Goal: Task Accomplishment & Management: Manage account settings

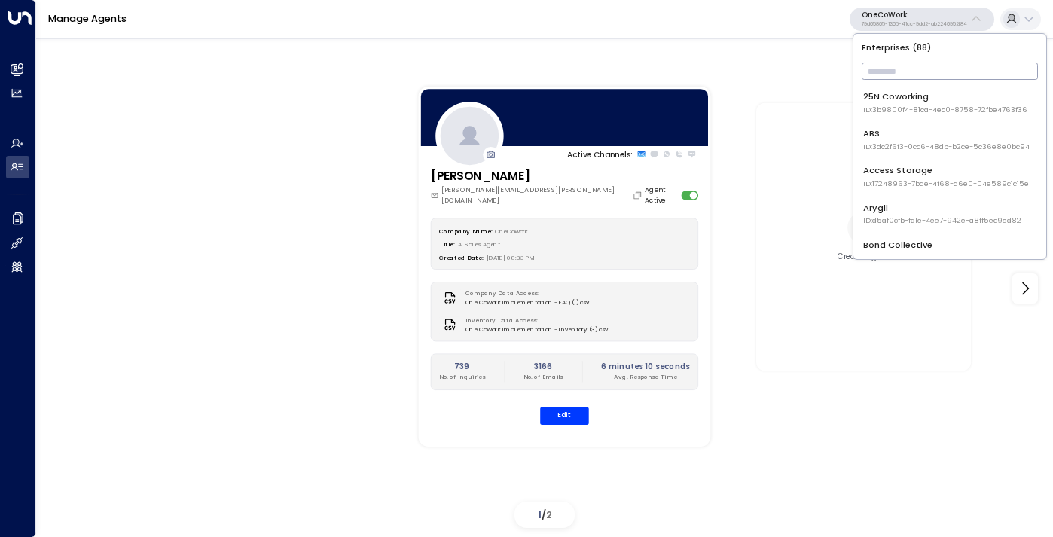
click at [908, 67] on input "text" at bounding box center [950, 71] width 176 height 25
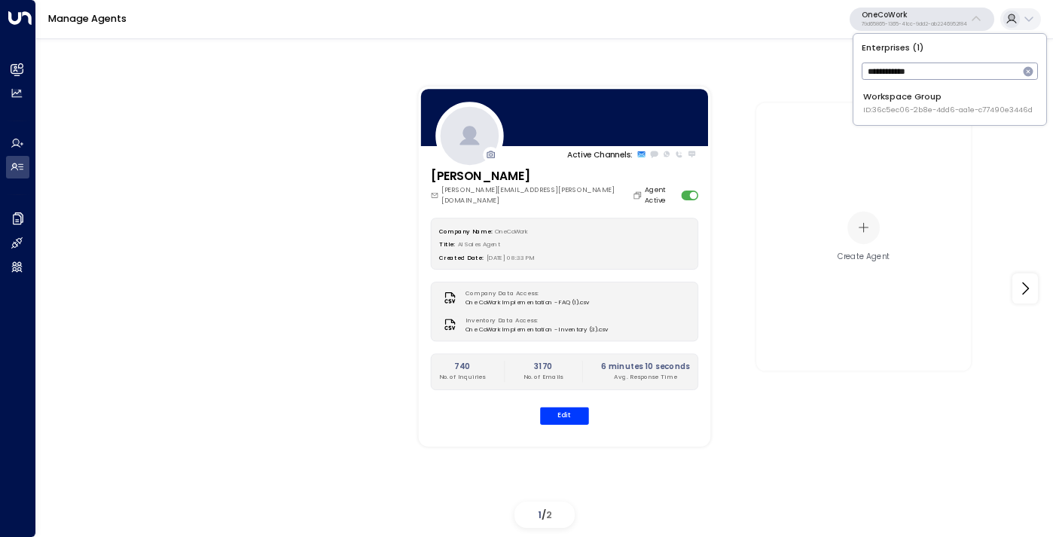
type input "**********"
click at [912, 119] on li "Workspace Group ID: 36c5ec06-2b8e-4dd6-aa1e-c77490e3446d" at bounding box center [949, 103] width 183 height 34
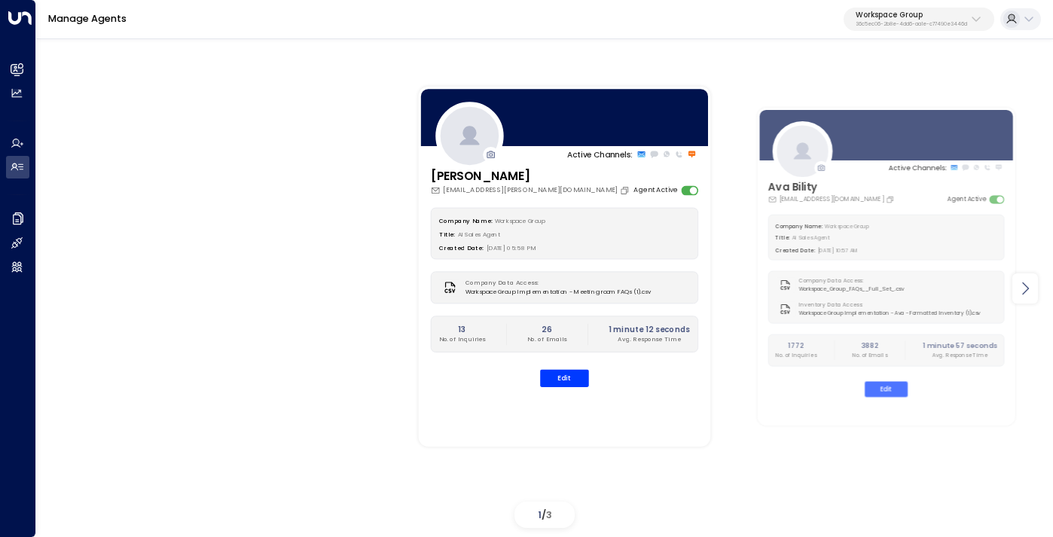
click at [1026, 290] on icon at bounding box center [1025, 289] width 18 height 18
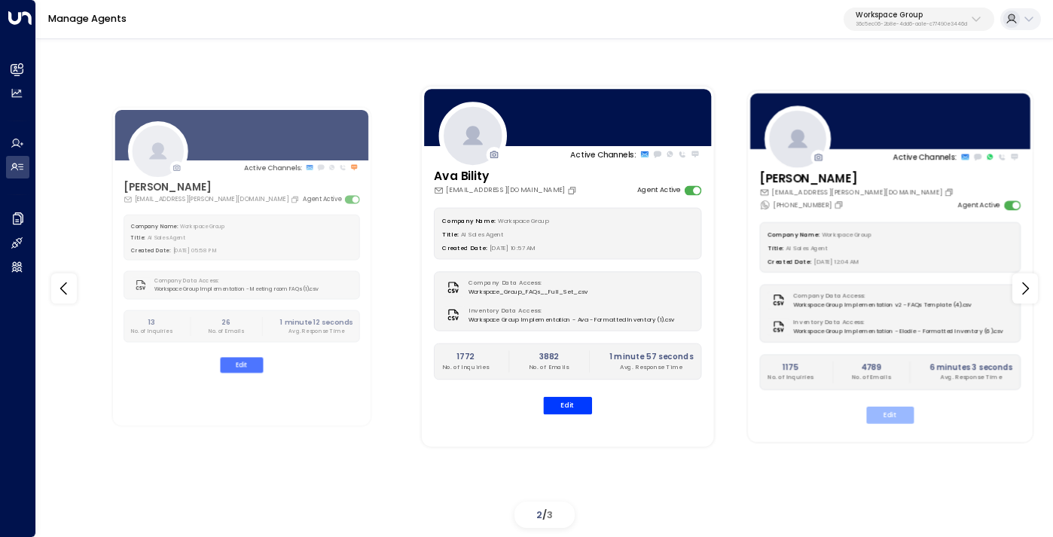
click at [883, 421] on button "Edit" at bounding box center [889, 415] width 47 height 17
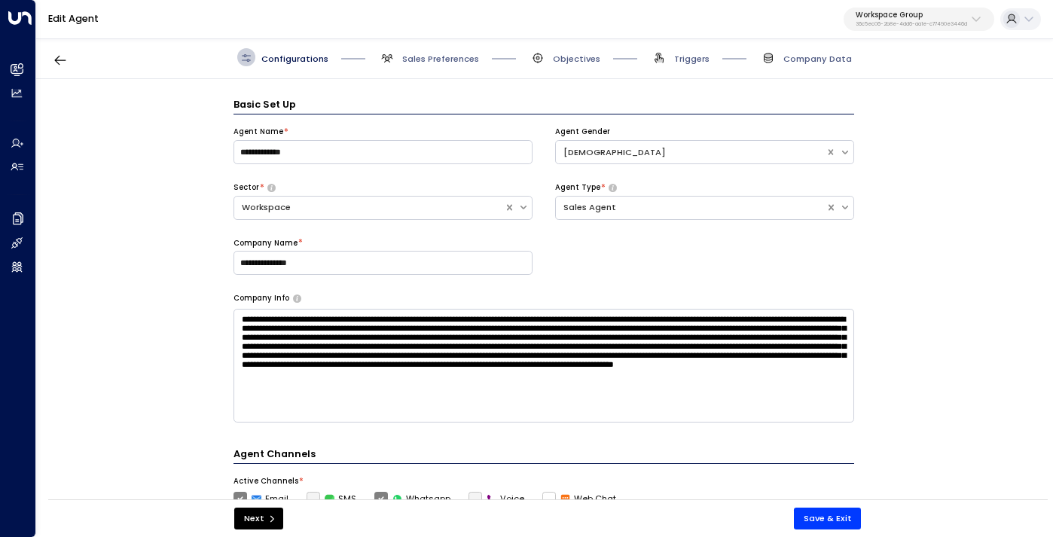
scroll to position [18, 0]
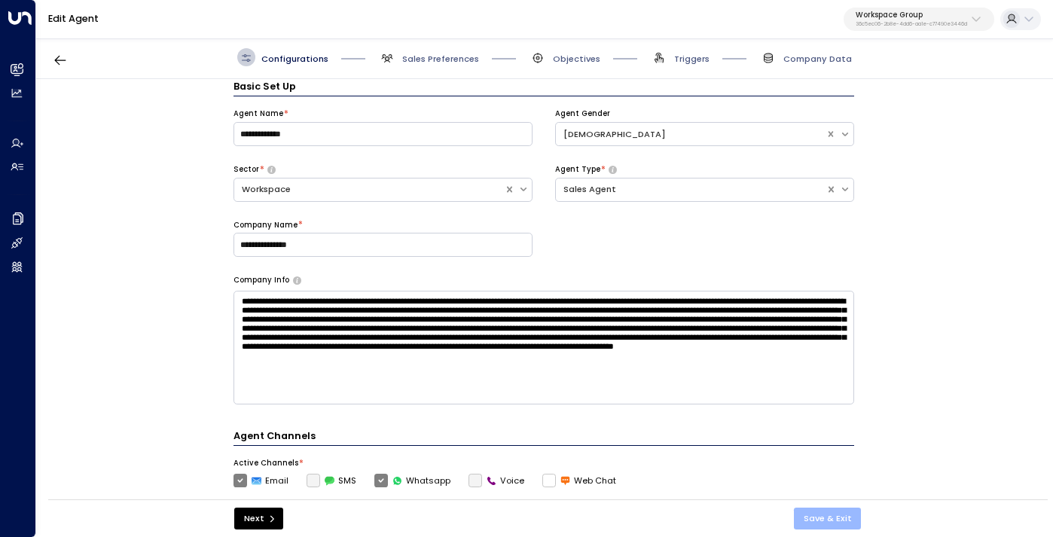
click at [835, 516] on button "Save & Exit" at bounding box center [828, 519] width 68 height 22
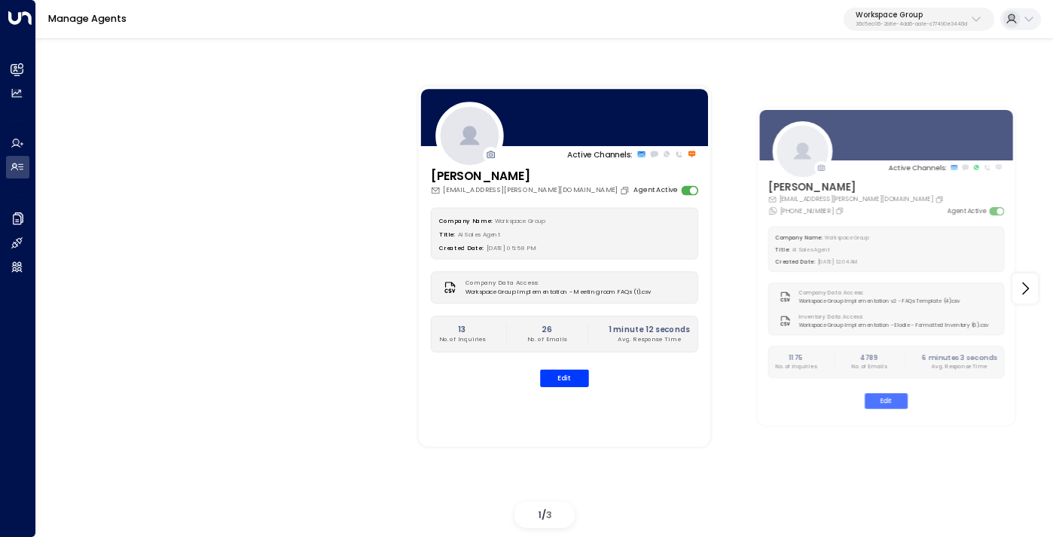
click at [934, 21] on p "36c5ec06-2b8e-4dd6-aa1e-c77490e3446d" at bounding box center [911, 24] width 111 height 6
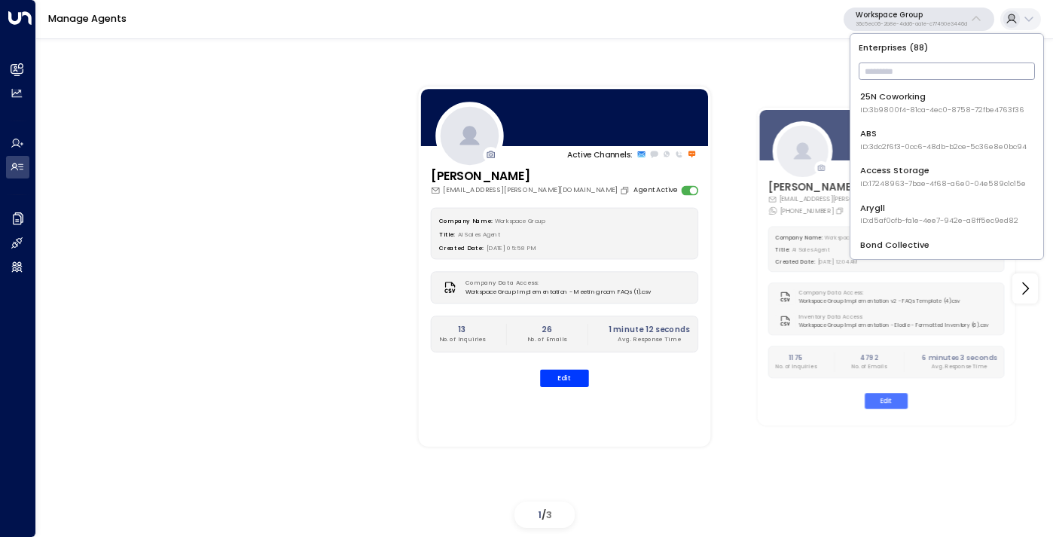
click at [908, 79] on input "text" at bounding box center [947, 71] width 176 height 25
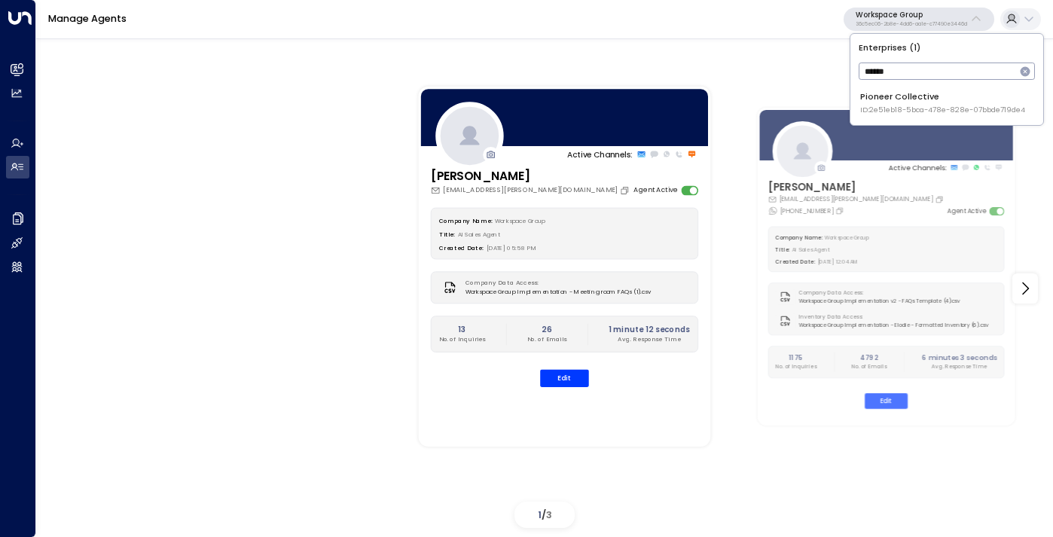
type input "******"
click at [904, 94] on div "Pioneer Collective ID: 2e51eb18-5bca-478e-828e-07bbde719de4" at bounding box center [942, 102] width 165 height 25
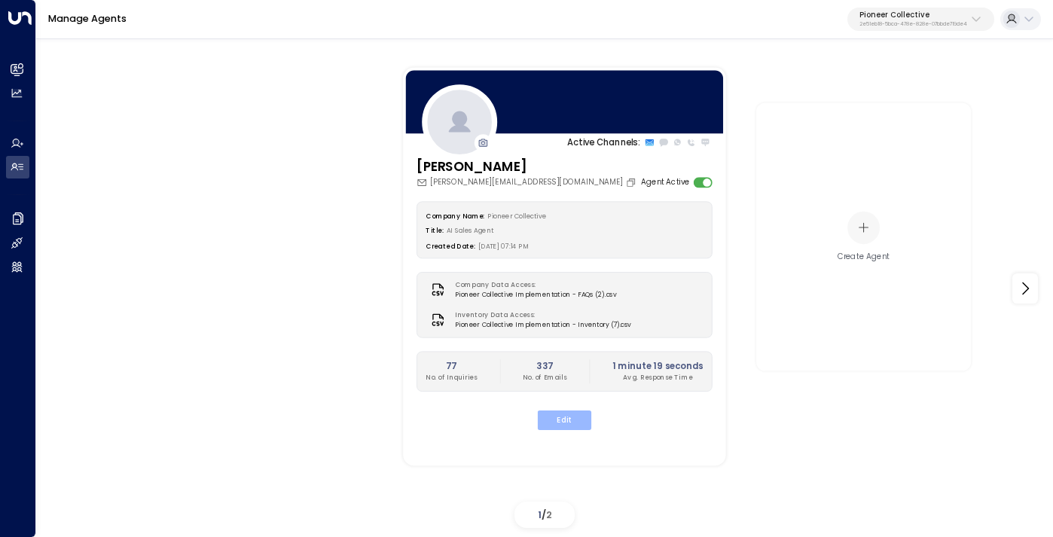
click at [552, 415] on button "Edit" at bounding box center [564, 421] width 53 height 20
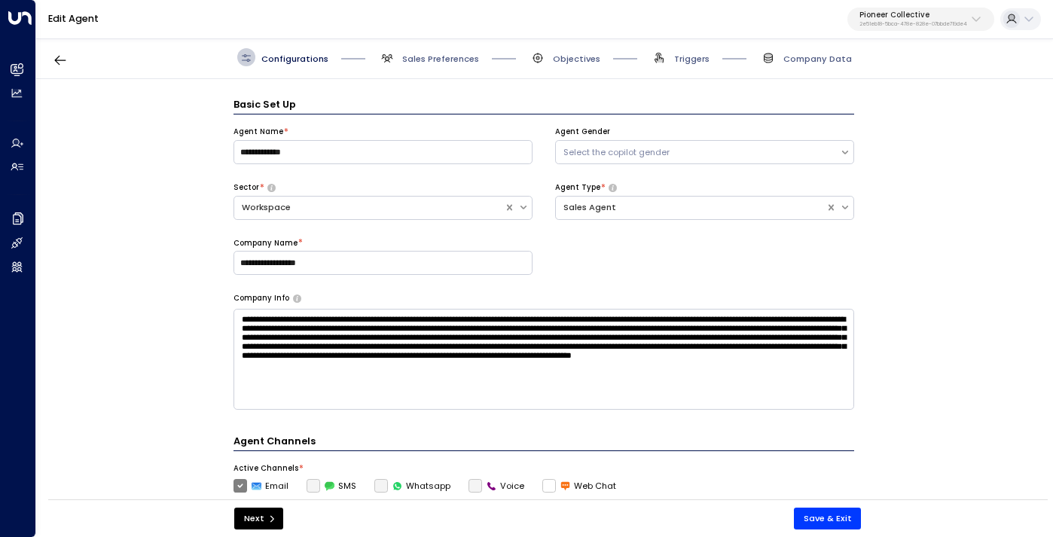
scroll to position [18, 0]
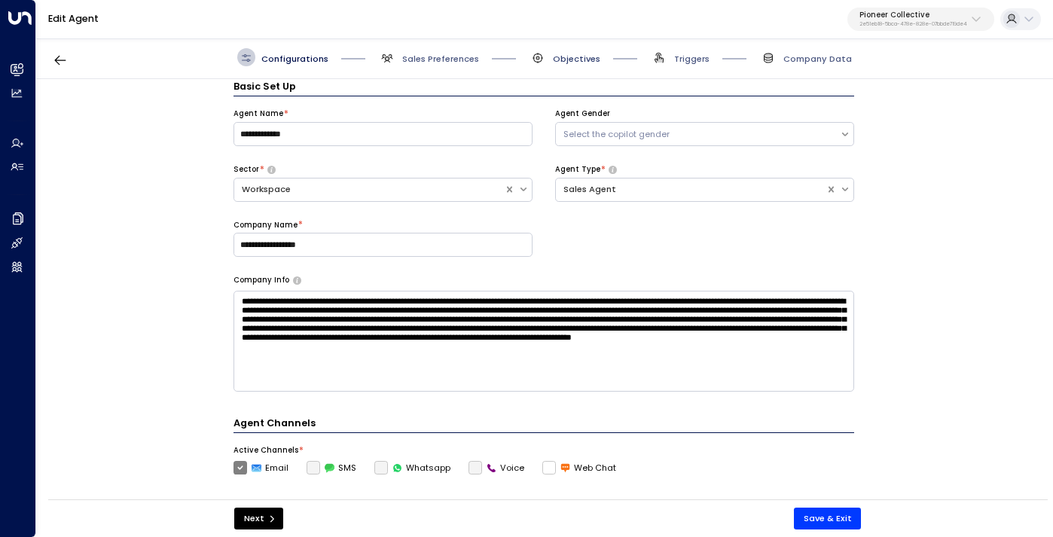
click at [574, 63] on span "Objectives" at bounding box center [576, 59] width 47 height 12
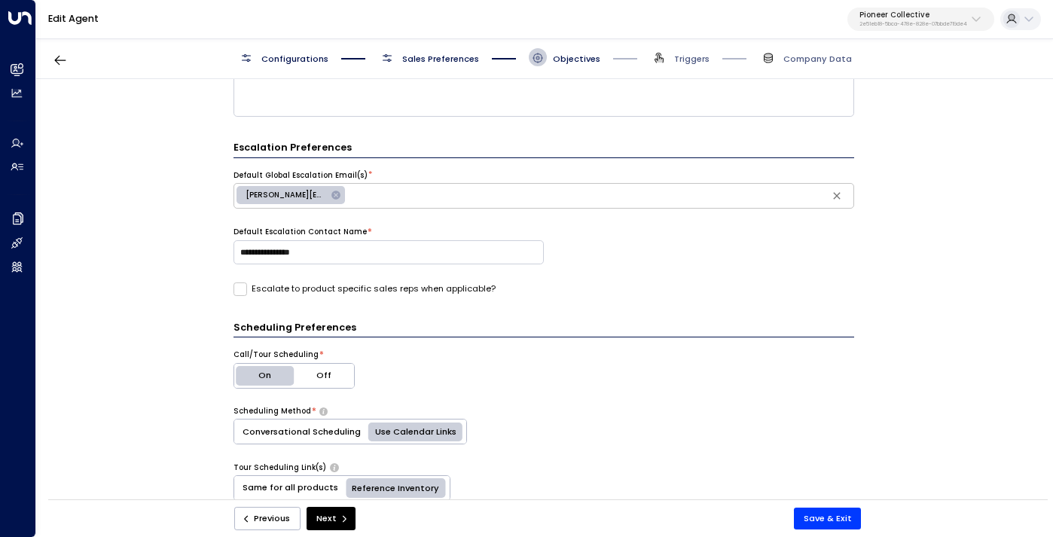
scroll to position [0, 0]
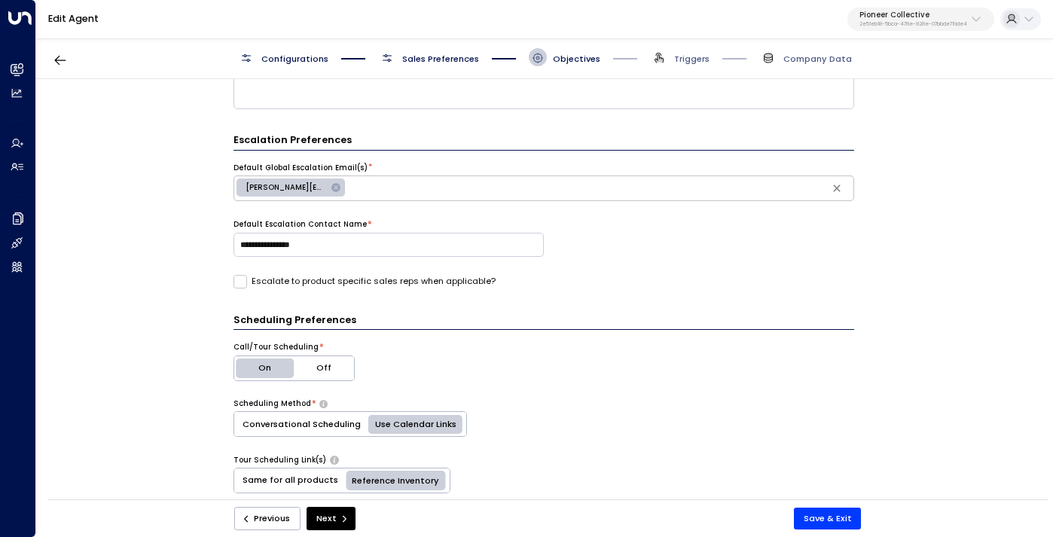
click at [450, 49] on span "Sales Preferences" at bounding box center [428, 57] width 101 height 18
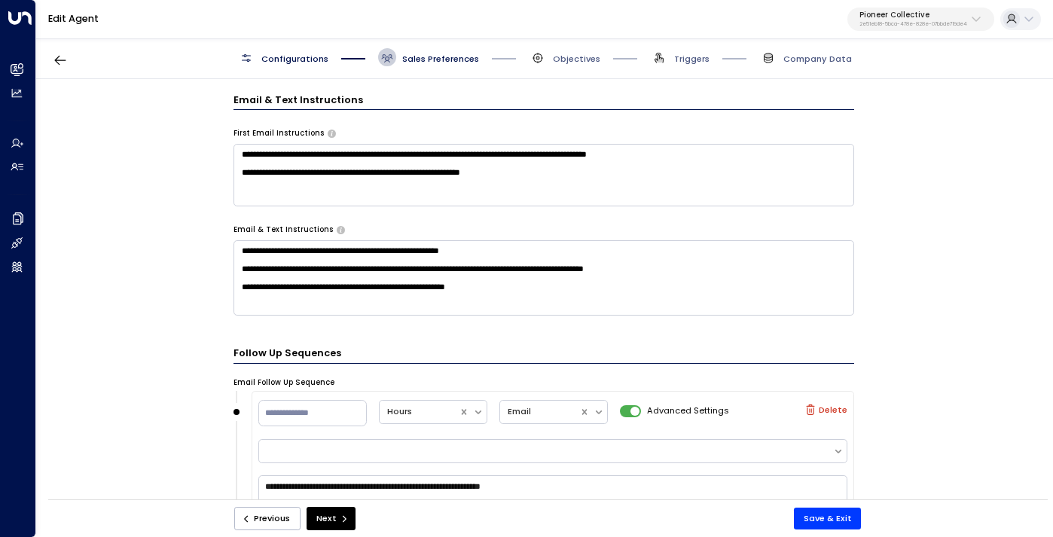
scroll to position [600, 0]
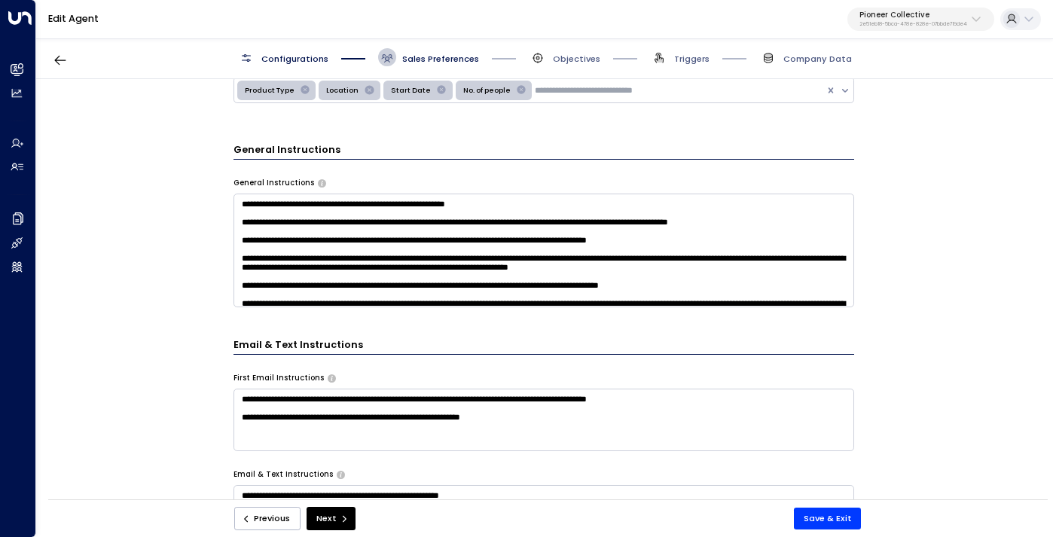
click at [588, 50] on span "Objectives" at bounding box center [565, 57] width 72 height 18
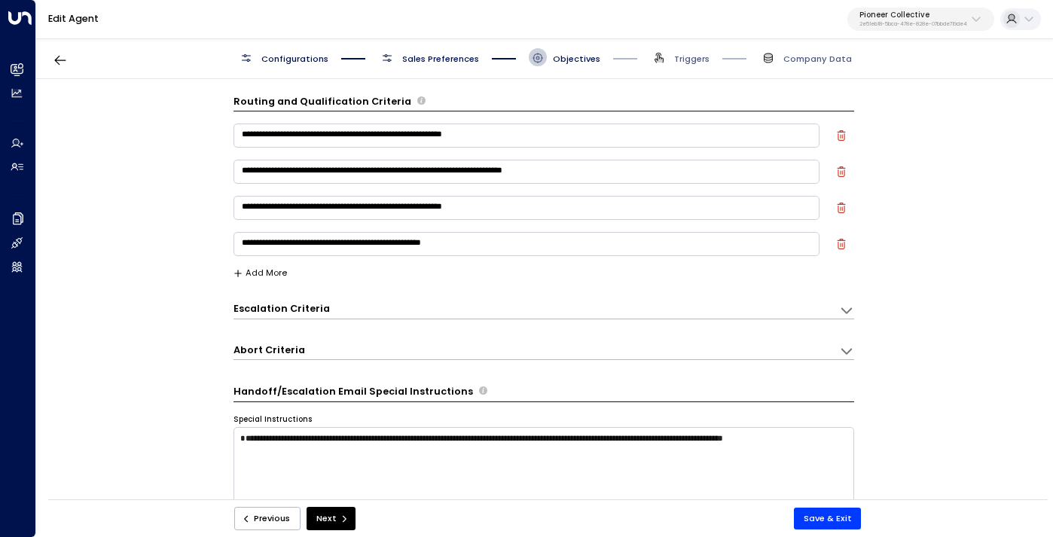
scroll to position [0, 0]
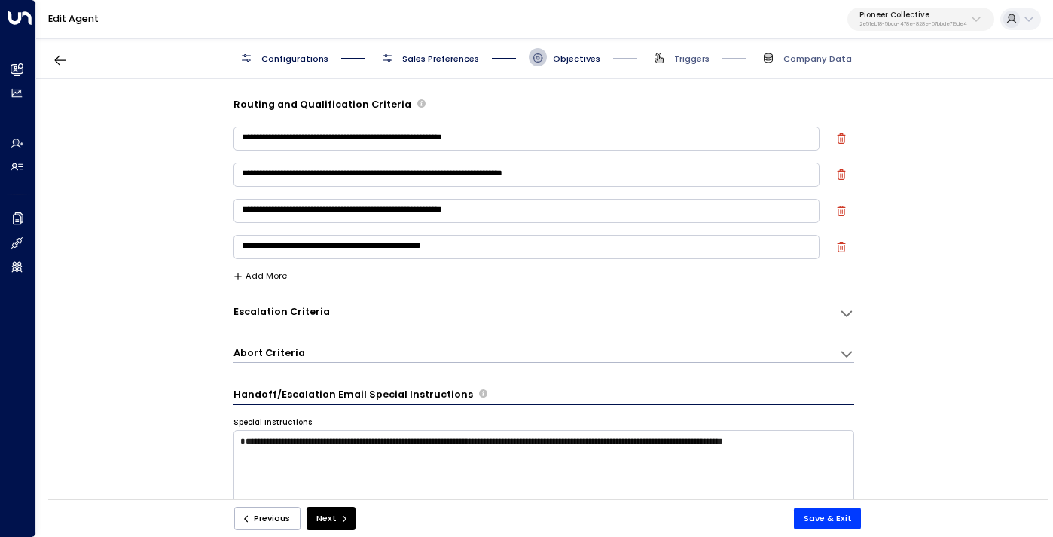
click at [812, 66] on div "Configurations Sales Preferences Objectives Triggers Company Data" at bounding box center [544, 57] width 1017 height 43
click at [805, 57] on span "Company Data" at bounding box center [818, 59] width 69 height 12
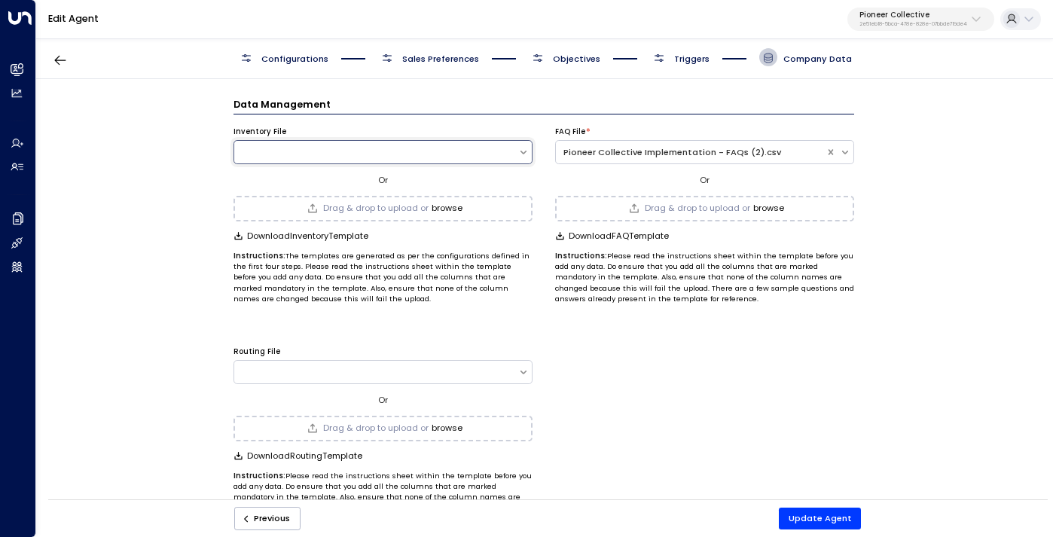
click at [451, 206] on button "browse" at bounding box center [447, 208] width 31 height 10
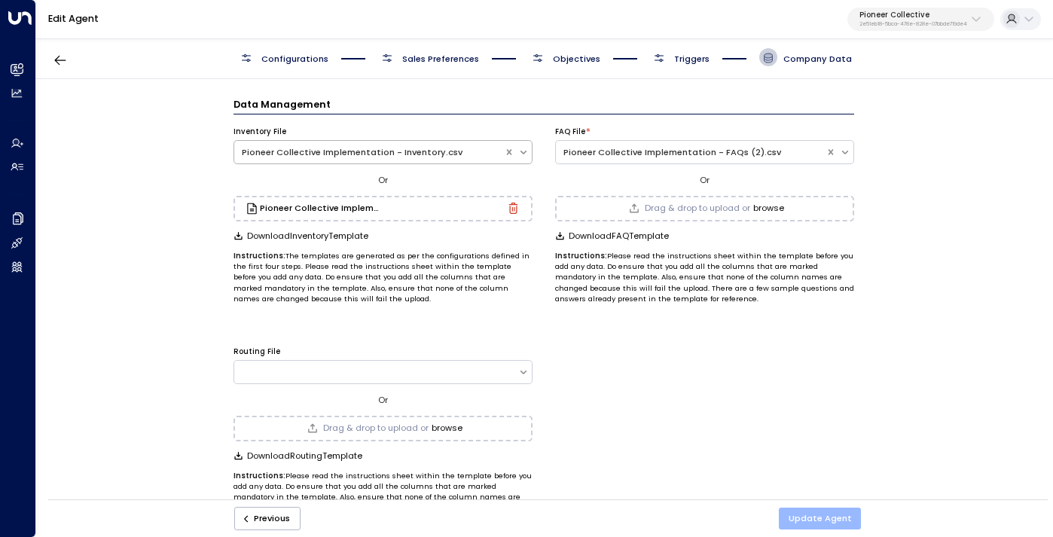
click at [824, 515] on button "Update Agent" at bounding box center [820, 519] width 83 height 22
